Goal: Information Seeking & Learning: Learn about a topic

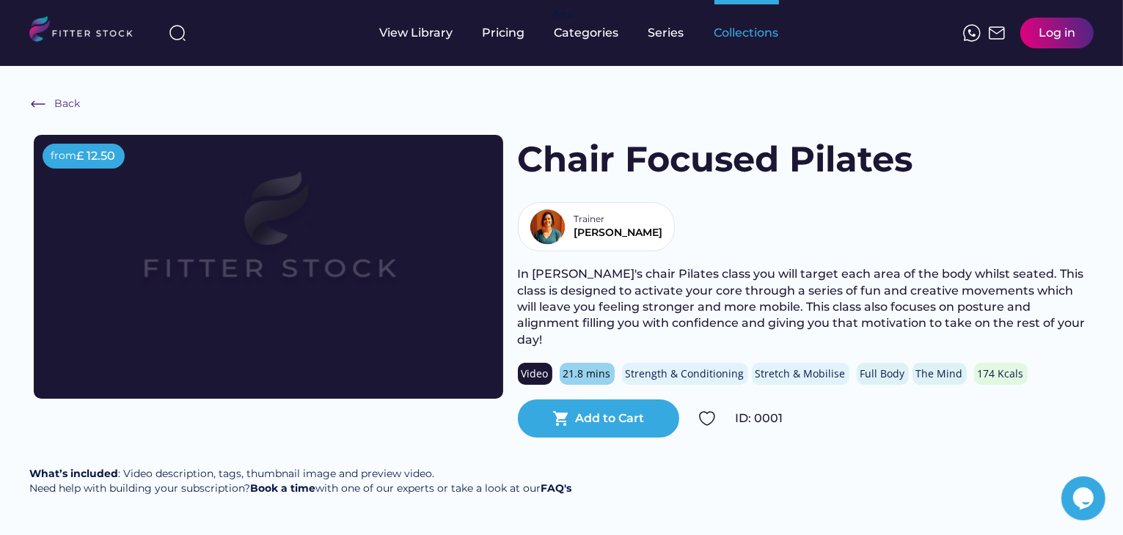
click at [755, 34] on div "Collections" at bounding box center [746, 33] width 65 height 16
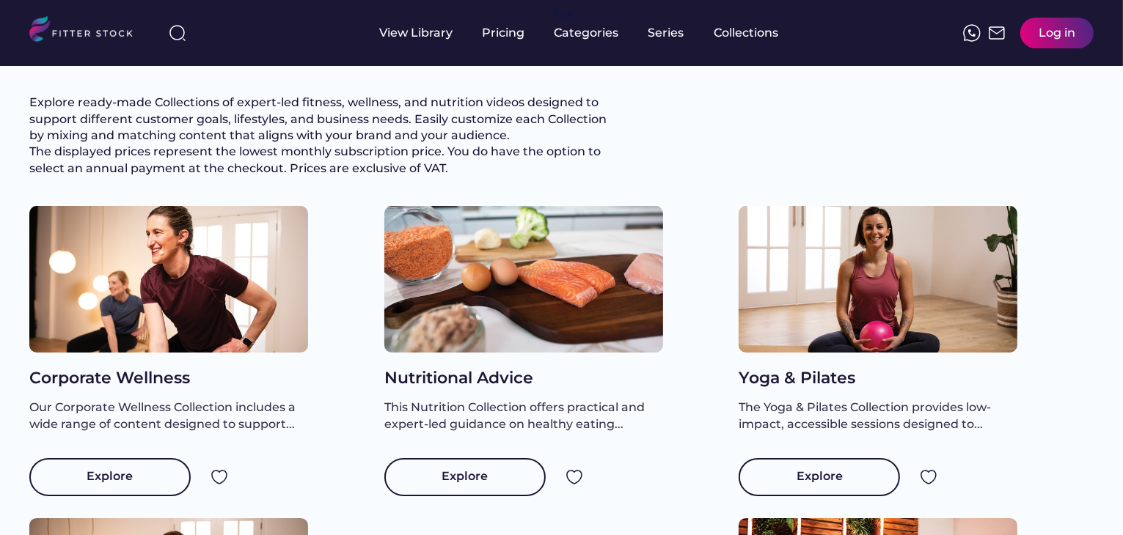
scroll to position [147, 0]
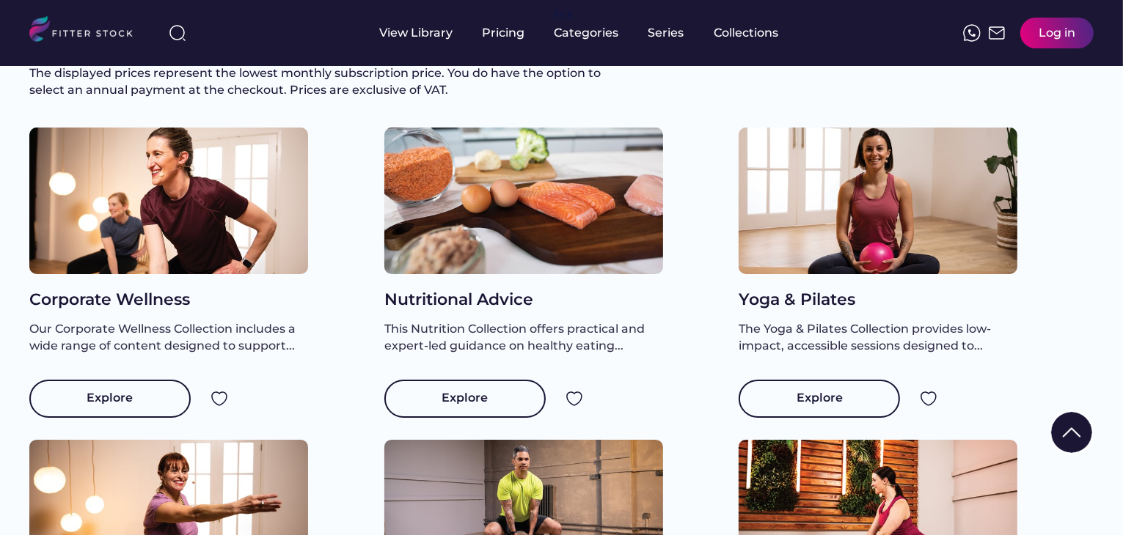
click at [132, 309] on div "Corporate Wellness" at bounding box center [168, 300] width 279 height 23
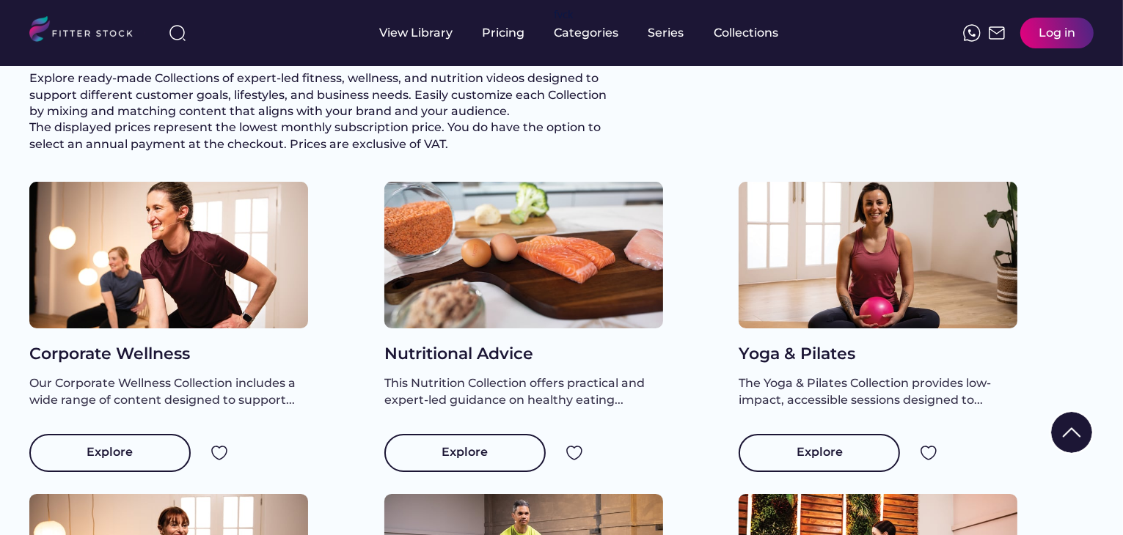
scroll to position [0, 0]
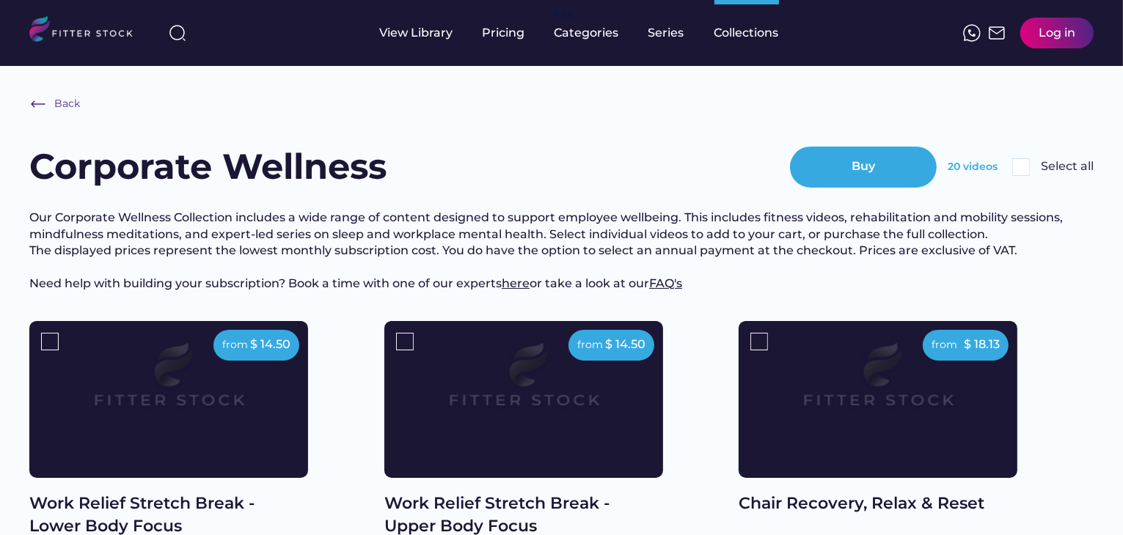
click at [212, 197] on div "Back Corporate Wellness Buy 20 videos Select all Our Corporate Wellness Collect…" at bounding box center [561, 208] width 1064 height 226
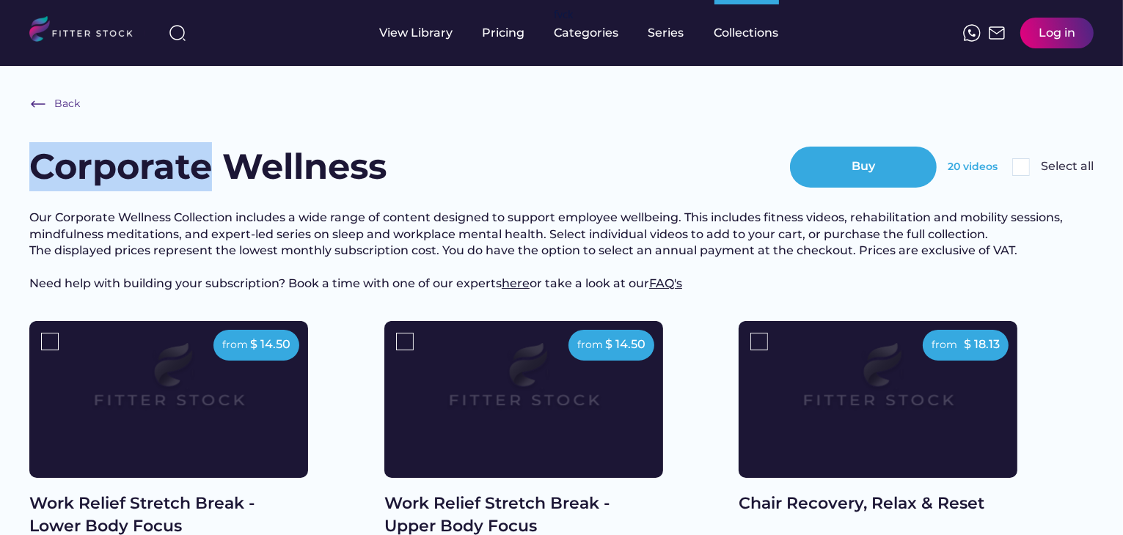
click at [1014, 246] on h3 "Our Corporate Wellness Collection includes a wide range of content designed to …" at bounding box center [561, 251] width 1064 height 82
click at [766, 233] on h3 "Our Corporate Wellness Collection includes a wide range of content designed to …" at bounding box center [561, 251] width 1064 height 82
click at [293, 203] on div "Back Corporate Wellness Buy 20 videos Select all Our Corporate Wellness Collect…" at bounding box center [561, 208] width 1064 height 226
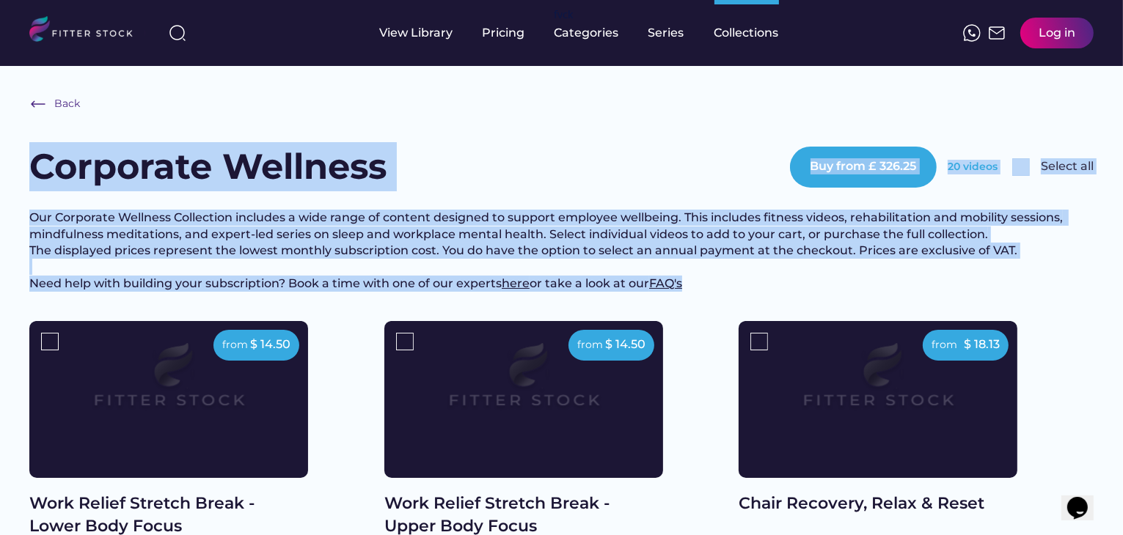
drag, startPoint x: 33, startPoint y: 167, endPoint x: 779, endPoint y: 291, distance: 756.3
click at [779, 291] on div "Back Corporate Wellness Buy from £ 326.25 20 videos Select all Our Corporate We…" at bounding box center [561, 208] width 1064 height 226
click at [651, 203] on div "Back Corporate Wellness Buy from £ 326.25 20 videos Select all Our Corporate We…" at bounding box center [561, 208] width 1064 height 226
